Goal: Information Seeking & Learning: Learn about a topic

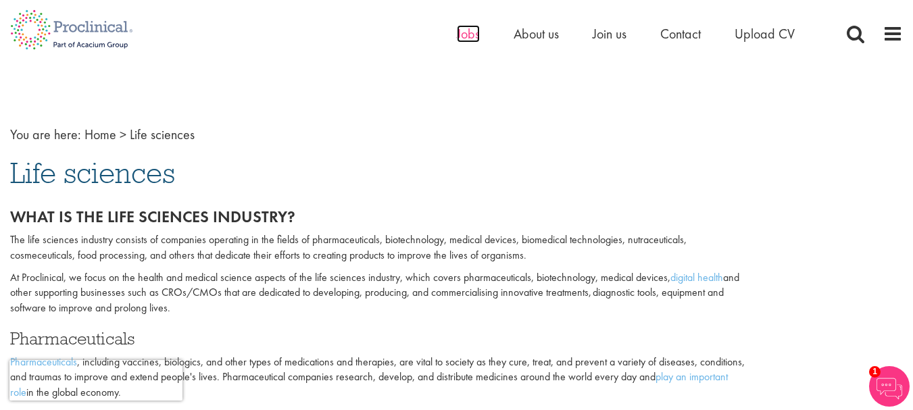
click at [466, 38] on span "Jobs" at bounding box center [468, 34] width 23 height 18
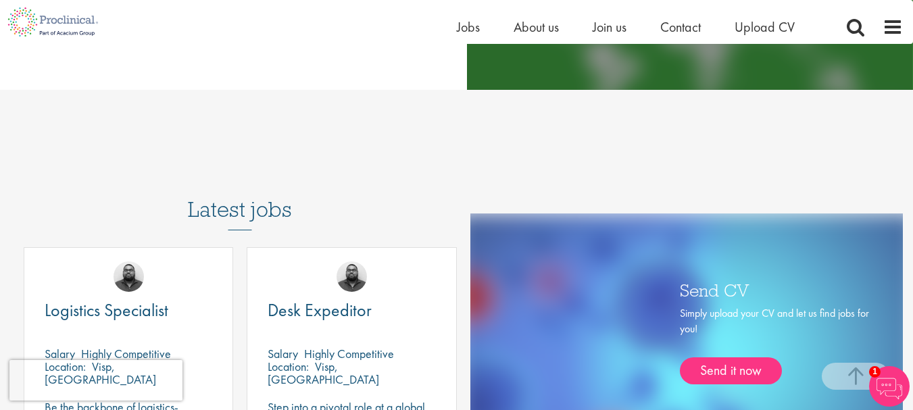
scroll to position [405, 0]
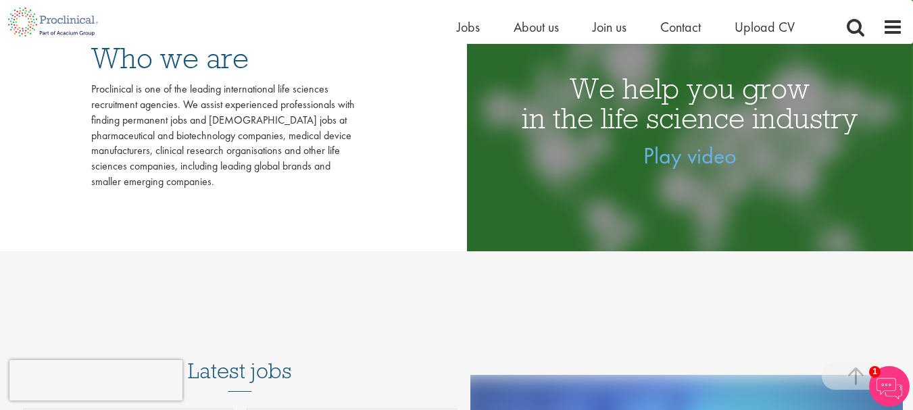
click at [904, 22] on div "Home Jobs About us Join us Contact Upload CV" at bounding box center [456, 22] width 913 height 44
click at [900, 27] on span at bounding box center [892, 27] width 20 height 20
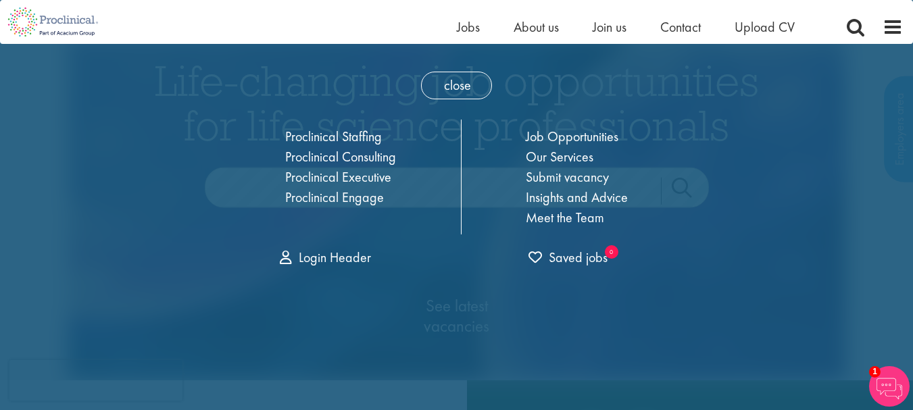
scroll to position [0, 0]
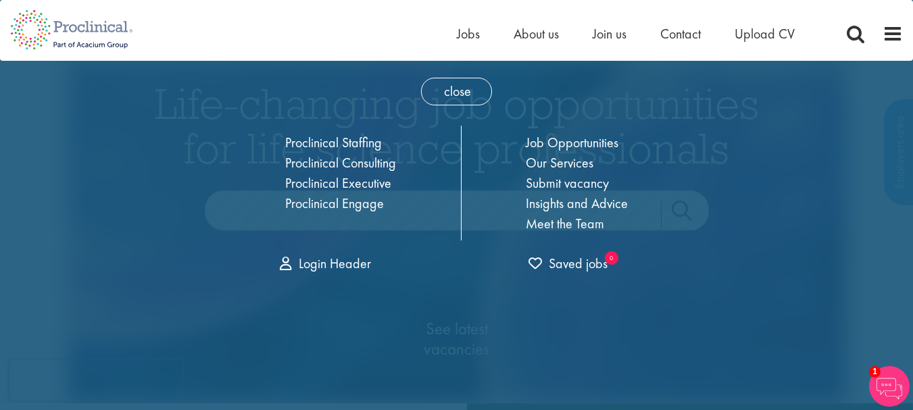
click at [698, 158] on div "close Home Jobs About us Join us Contact Upload CV Proclinical Staffing Proclin…" at bounding box center [457, 172] width 500 height 222
click at [571, 142] on link "Job Opportunities" at bounding box center [571, 143] width 93 height 18
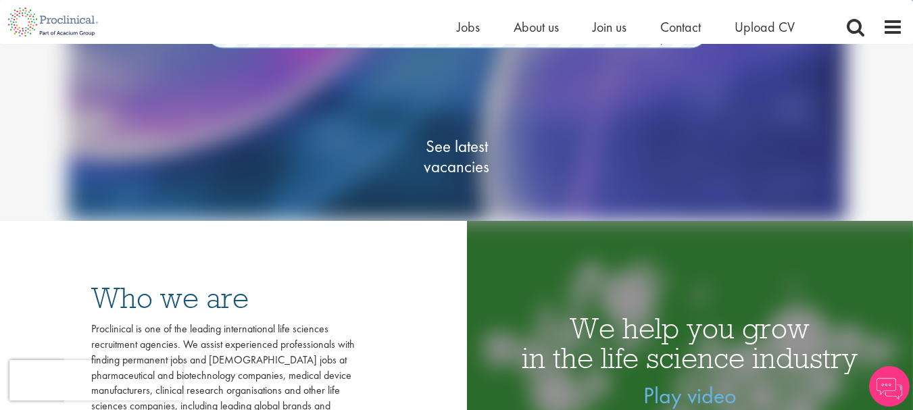
scroll to position [135, 0]
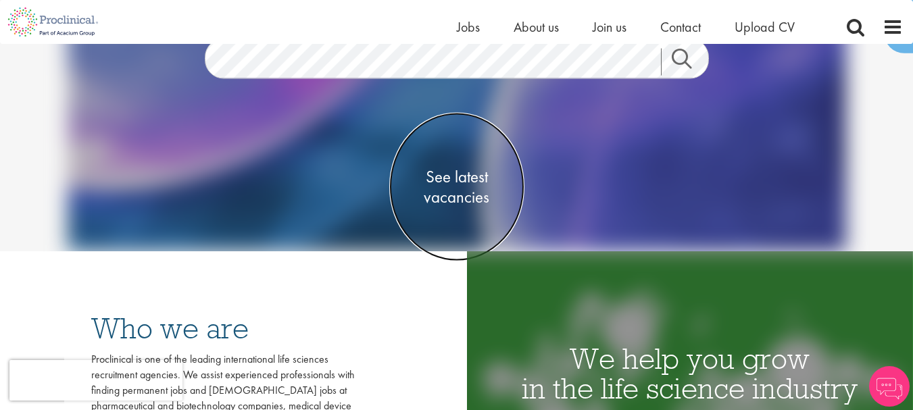
click at [463, 195] on span "See latest vacancies" at bounding box center [456, 186] width 135 height 41
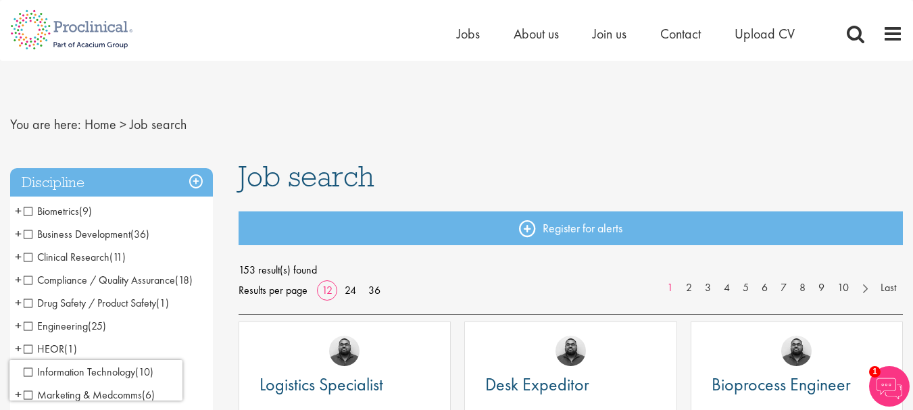
click at [103, 281] on span "Compliance / Quality Assurance" at bounding box center [99, 280] width 151 height 14
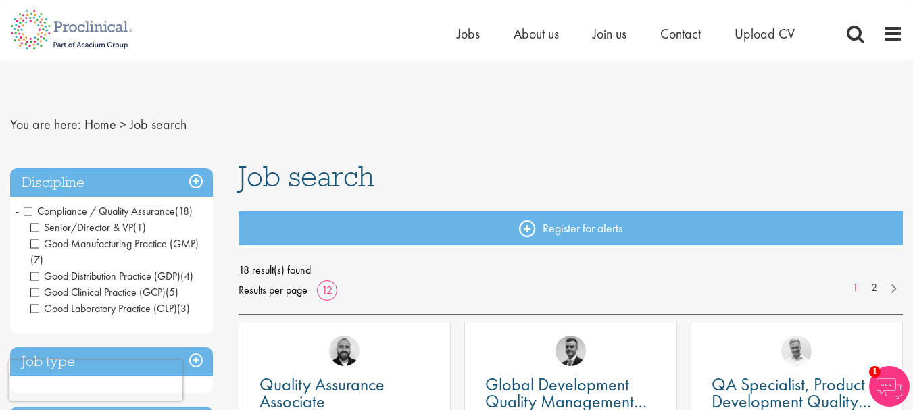
click at [191, 173] on h3 "Discipline" at bounding box center [111, 182] width 203 height 29
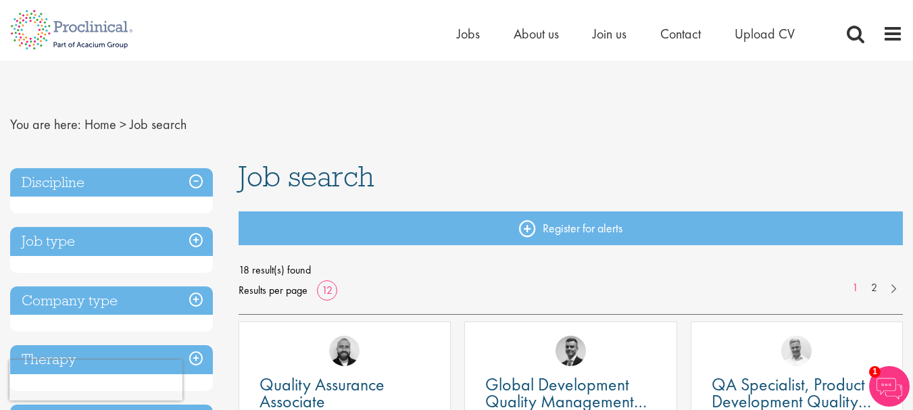
click at [191, 173] on h3 "Discipline" at bounding box center [111, 182] width 203 height 29
